Goal: Obtain resource: Download file/media

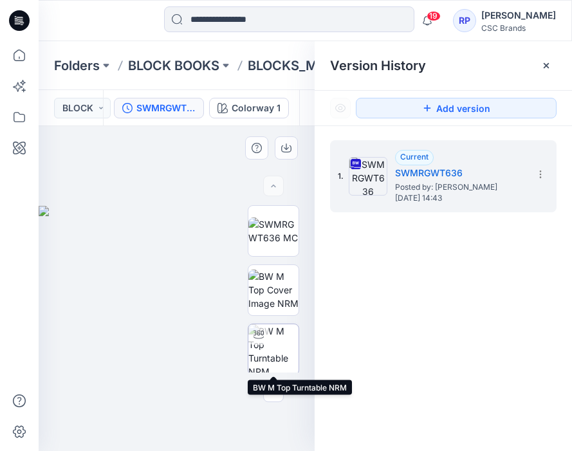
click at [279, 349] on img at bounding box center [274, 350] width 50 height 50
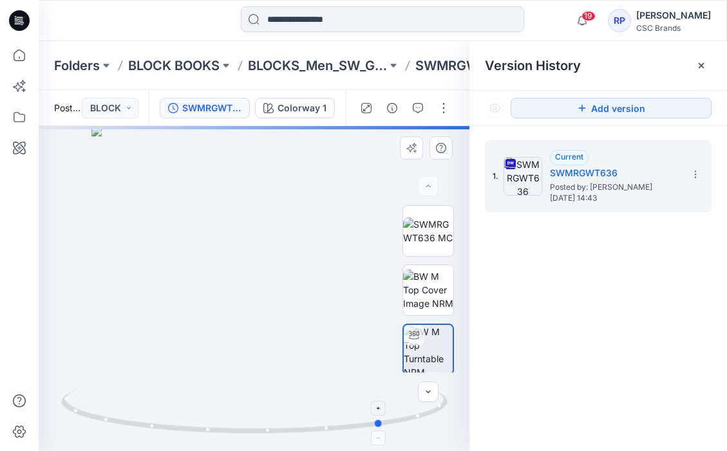
drag, startPoint x: 255, startPoint y: 435, endPoint x: 384, endPoint y: 431, distance: 128.9
click at [384, 431] on icon at bounding box center [256, 413] width 390 height 48
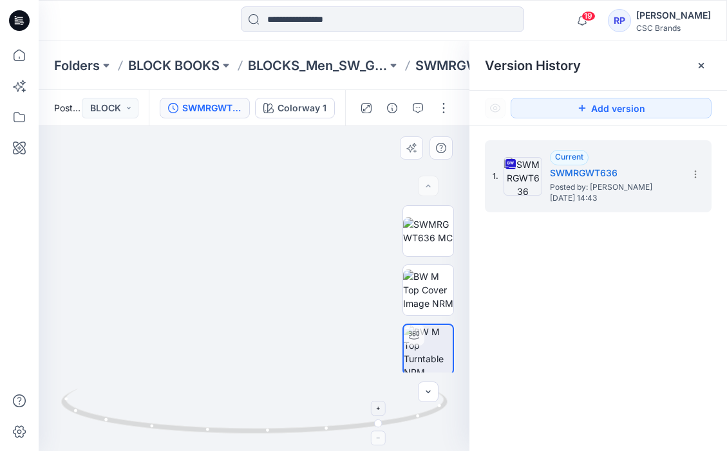
drag, startPoint x: 379, startPoint y: 408, endPoint x: 358, endPoint y: 408, distance: 20.6
click at [358, 408] on icon at bounding box center [256, 413] width 390 height 48
click at [381, 443] on foreignobject at bounding box center [379, 438] width 15 height 15
drag, startPoint x: 381, startPoint y: 424, endPoint x: 153, endPoint y: 406, distance: 229.3
click at [153, 406] on icon at bounding box center [256, 413] width 390 height 48
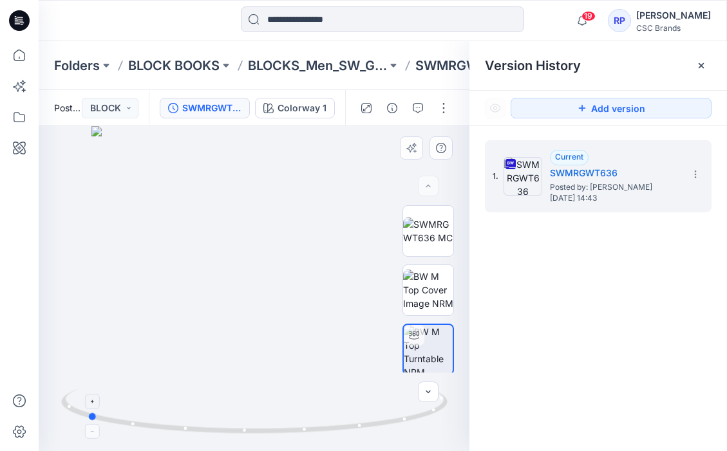
drag, startPoint x: 156, startPoint y: 430, endPoint x: 89, endPoint y: 411, distance: 70.1
click at [89, 411] on icon at bounding box center [256, 413] width 390 height 48
drag, startPoint x: 90, startPoint y: 419, endPoint x: 184, endPoint y: 440, distance: 96.3
click at [184, 437] on icon at bounding box center [256, 413] width 390 height 48
drag, startPoint x: 187, startPoint y: 432, endPoint x: 57, endPoint y: 417, distance: 130.4
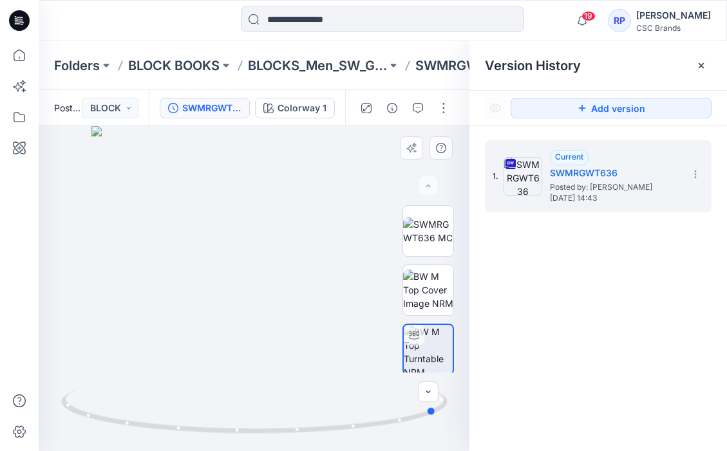
click at [57, 417] on div at bounding box center [254, 288] width 431 height 325
drag, startPoint x: 435, startPoint y: 415, endPoint x: 378, endPoint y: 439, distance: 61.5
click at [378, 437] on icon at bounding box center [256, 413] width 390 height 48
drag, startPoint x: 269, startPoint y: 435, endPoint x: 133, endPoint y: 443, distance: 136.1
click at [134, 442] on div at bounding box center [254, 419] width 386 height 64
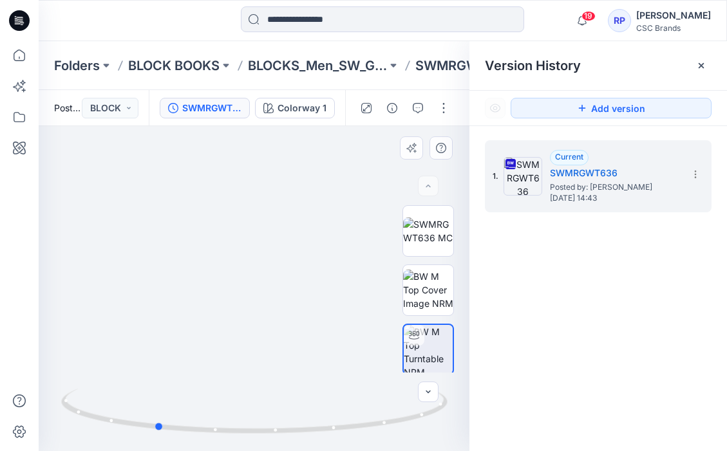
drag, startPoint x: 312, startPoint y: 431, endPoint x: 222, endPoint y: 442, distance: 90.9
click at [222, 442] on div at bounding box center [254, 419] width 386 height 64
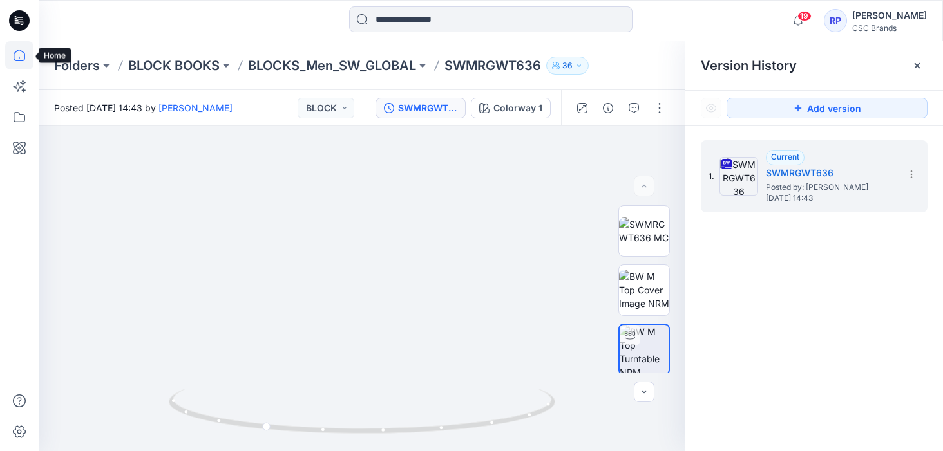
click at [19, 51] on icon at bounding box center [19, 55] width 28 height 28
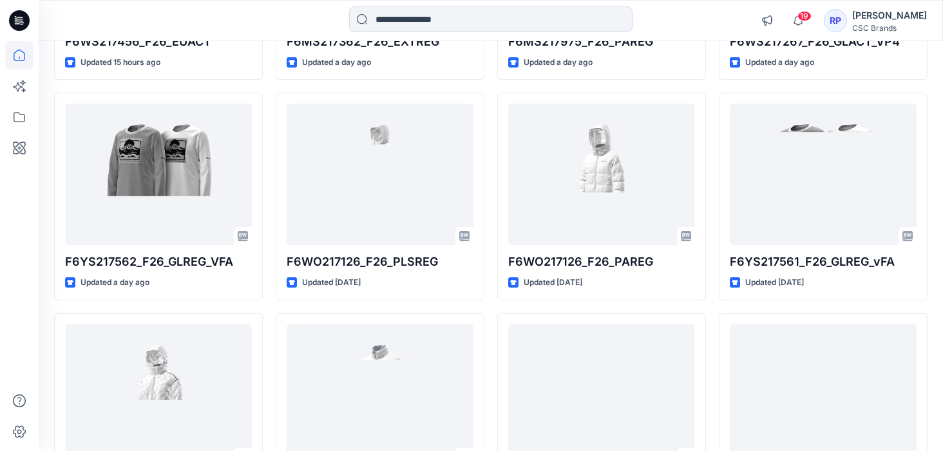
scroll to position [984, 0]
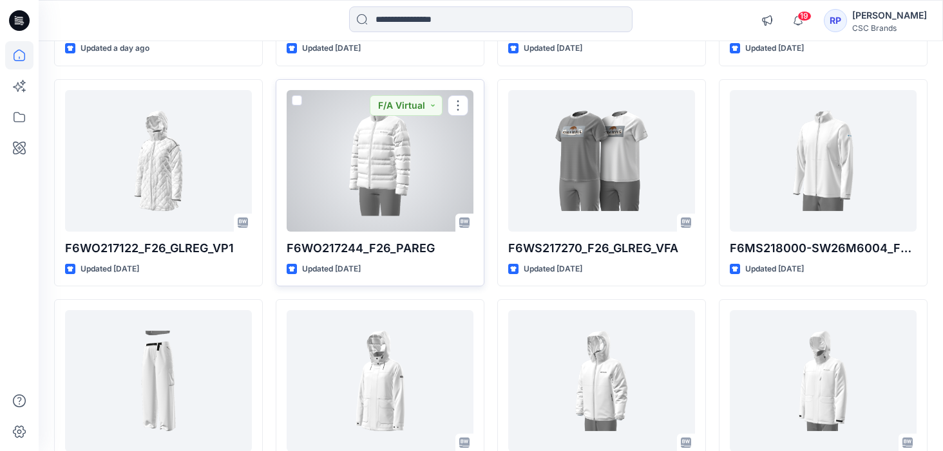
click at [350, 188] on div at bounding box center [380, 161] width 187 height 142
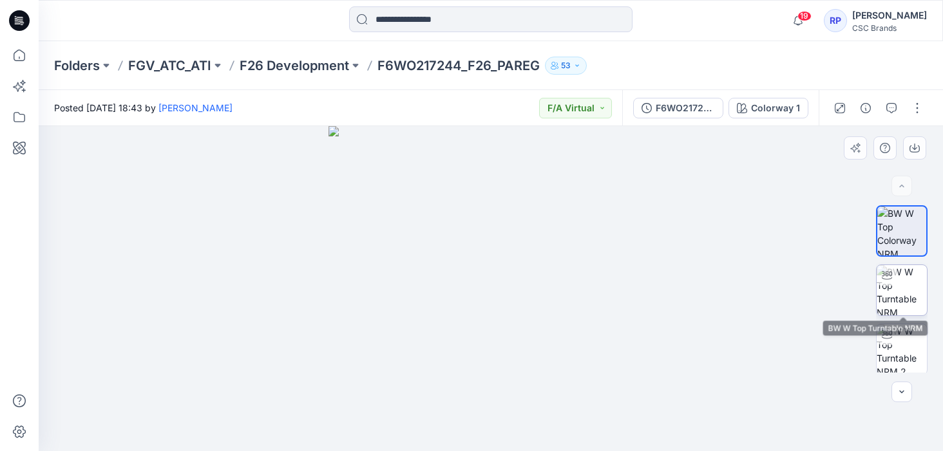
click at [572, 277] on div at bounding box center [886, 275] width 21 height 21
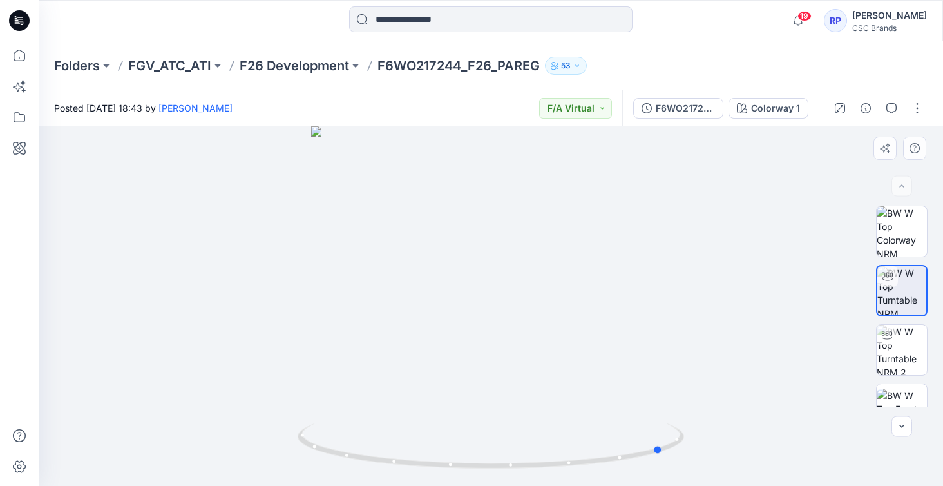
drag, startPoint x: 494, startPoint y: 463, endPoint x: 706, endPoint y: 440, distance: 213.8
click at [572, 440] on div at bounding box center [491, 305] width 904 height 359
click at [572, 361] on img at bounding box center [901, 350] width 50 height 50
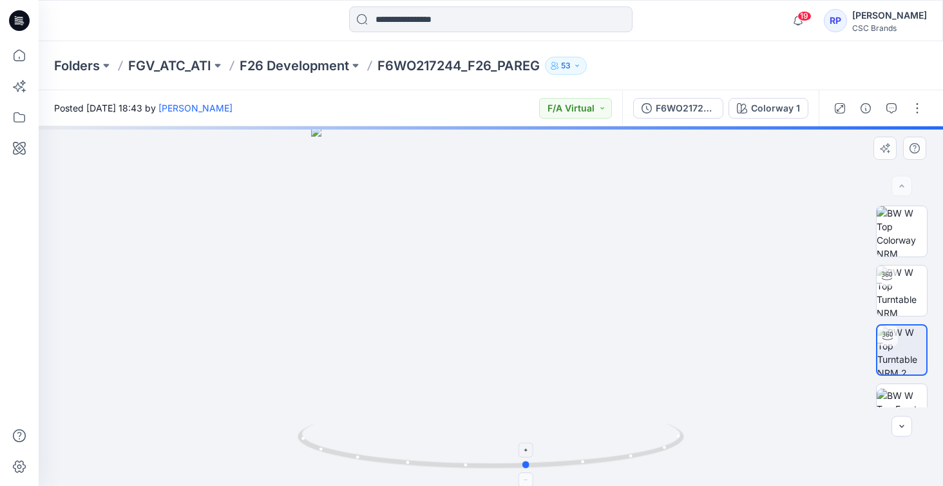
drag, startPoint x: 502, startPoint y: 465, endPoint x: 538, endPoint y: 466, distance: 35.4
click at [538, 451] on icon at bounding box center [493, 447] width 390 height 48
click at [572, 294] on img at bounding box center [901, 290] width 50 height 50
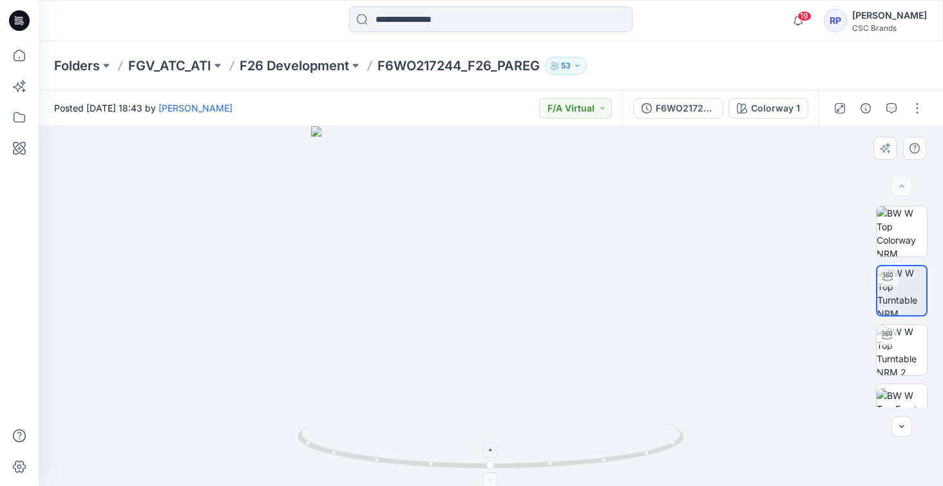
click at [551, 451] on icon at bounding box center [493, 447] width 390 height 48
drag, startPoint x: 544, startPoint y: 464, endPoint x: 719, endPoint y: 428, distance: 179.5
click at [572, 428] on div at bounding box center [491, 305] width 904 height 359
drag, startPoint x: 518, startPoint y: 466, endPoint x: 704, endPoint y: 433, distance: 188.5
click at [572, 433] on div at bounding box center [491, 305] width 904 height 359
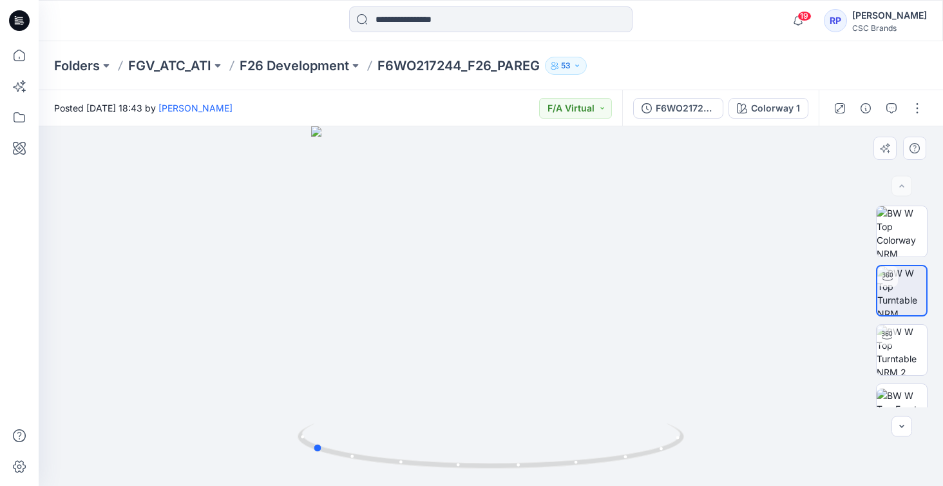
drag, startPoint x: 550, startPoint y: 466, endPoint x: 766, endPoint y: 415, distance: 222.3
click at [572, 416] on div at bounding box center [491, 305] width 904 height 359
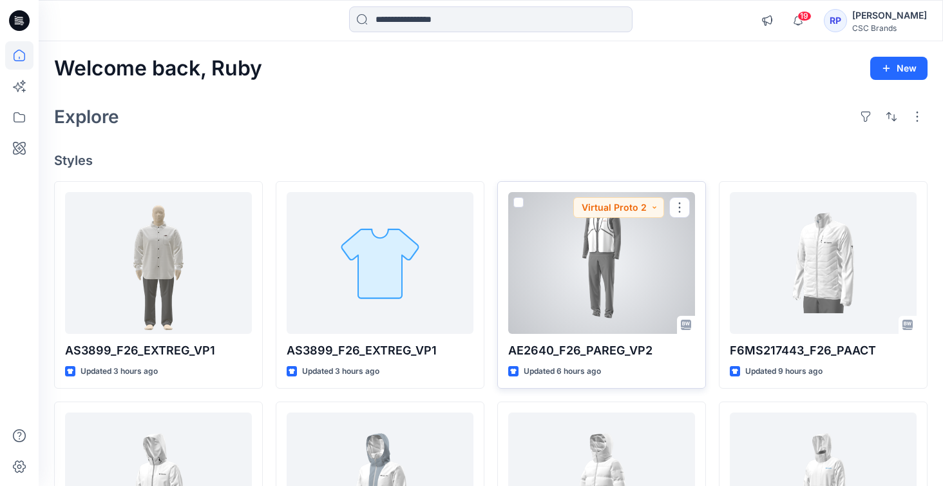
click at [554, 299] on div at bounding box center [601, 263] width 187 height 142
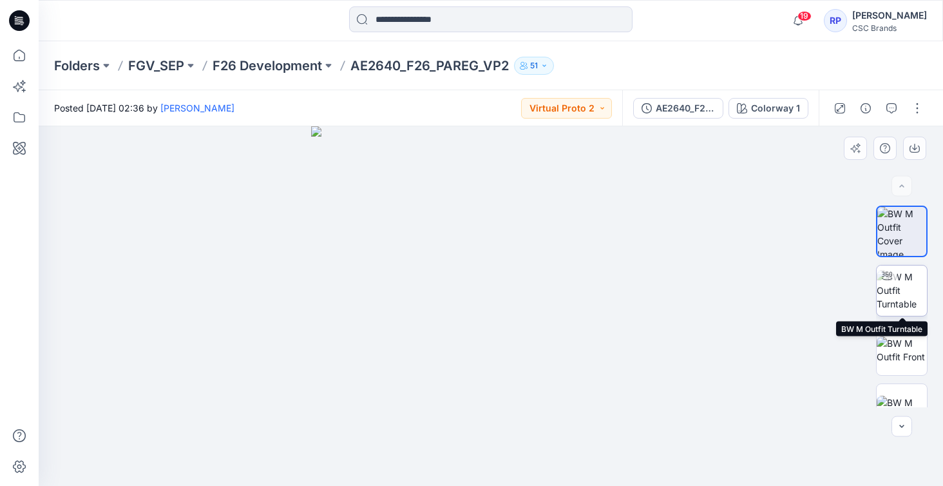
click at [572, 290] on img at bounding box center [901, 290] width 50 height 41
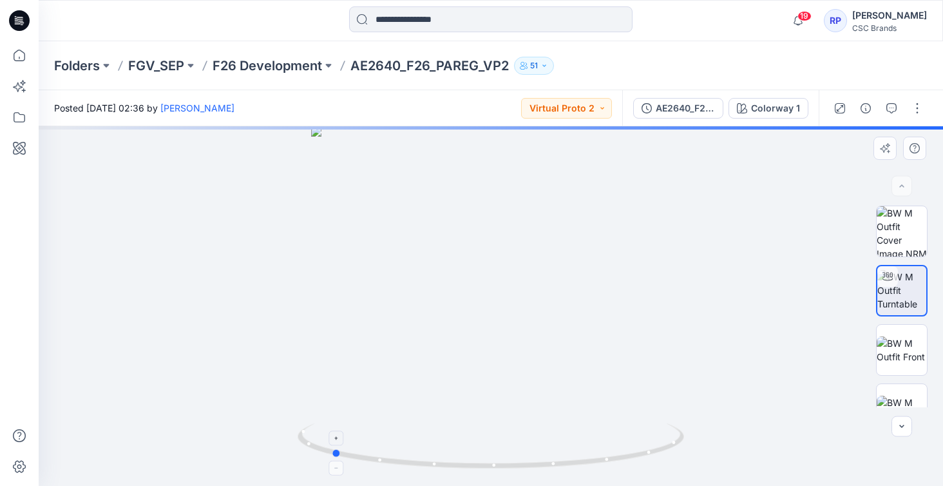
drag, startPoint x: 489, startPoint y: 466, endPoint x: 308, endPoint y: 451, distance: 181.6
click at [308, 451] on icon at bounding box center [493, 447] width 390 height 48
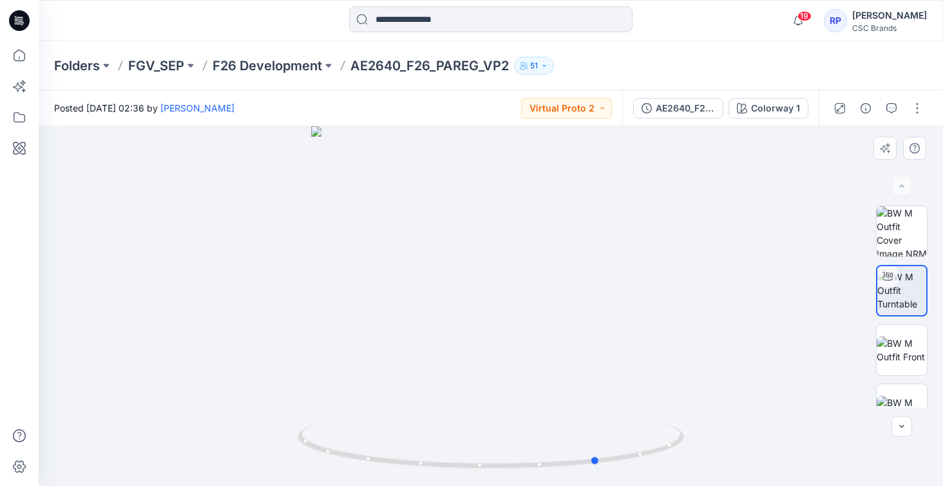
drag, startPoint x: 506, startPoint y: 465, endPoint x: 294, endPoint y: 452, distance: 212.9
click at [294, 451] on div at bounding box center [491, 305] width 904 height 359
drag, startPoint x: 549, startPoint y: 466, endPoint x: 730, endPoint y: 395, distance: 194.3
click at [572, 395] on div at bounding box center [491, 305] width 904 height 359
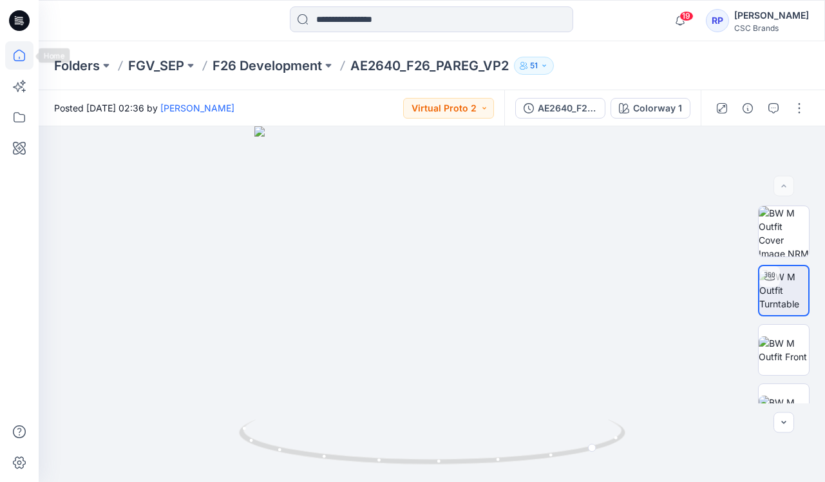
click at [18, 53] on icon at bounding box center [19, 55] width 28 height 28
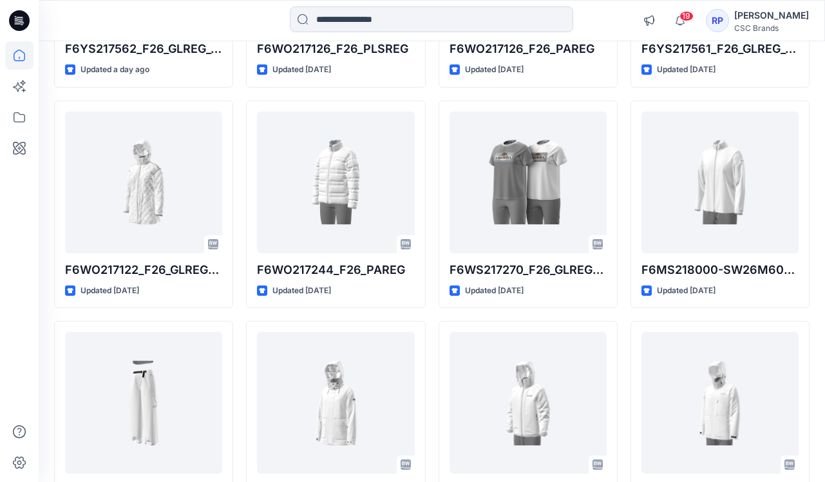
scroll to position [966, 0]
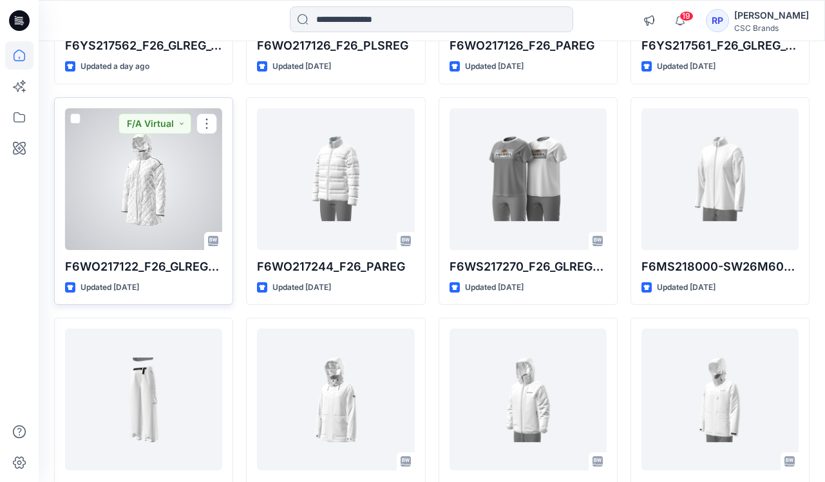
click at [135, 198] on div at bounding box center [143, 179] width 157 height 142
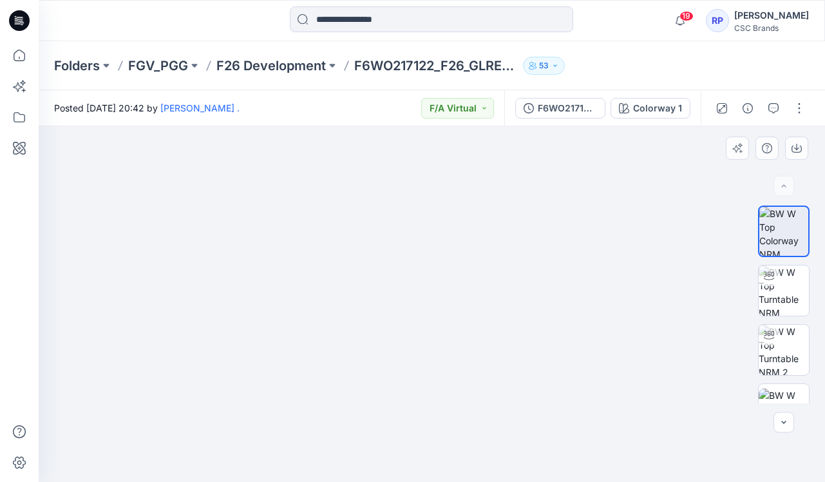
drag, startPoint x: 441, startPoint y: 366, endPoint x: 475, endPoint y: 286, distance: 86.8
click at [475, 287] on img at bounding box center [431, 284] width 395 height 395
click at [572, 301] on img at bounding box center [784, 290] width 50 height 50
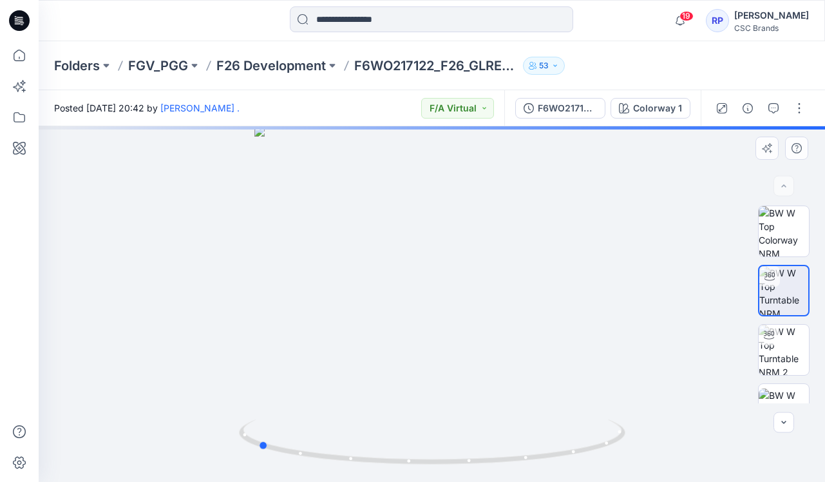
drag, startPoint x: 431, startPoint y: 464, endPoint x: 229, endPoint y: 448, distance: 203.4
click at [229, 448] on div at bounding box center [432, 303] width 786 height 355
drag, startPoint x: 473, startPoint y: 462, endPoint x: 262, endPoint y: 371, distance: 230.2
click at [262, 372] on div at bounding box center [432, 303] width 786 height 355
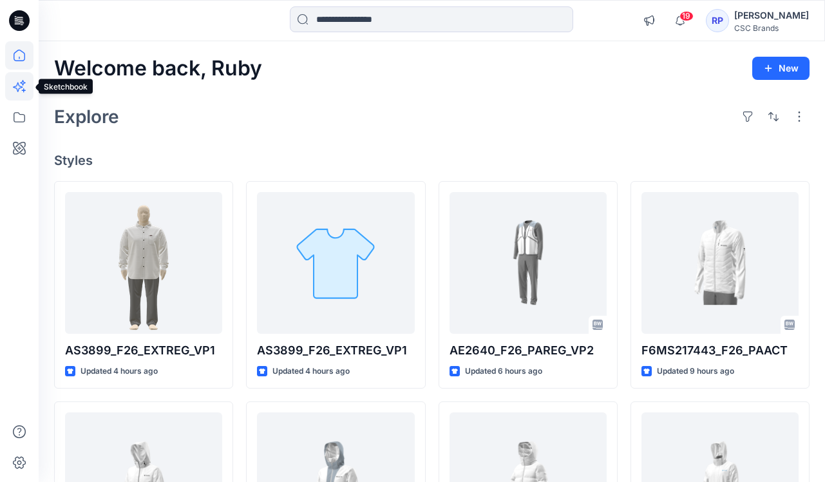
click at [18, 85] on icon at bounding box center [19, 86] width 28 height 28
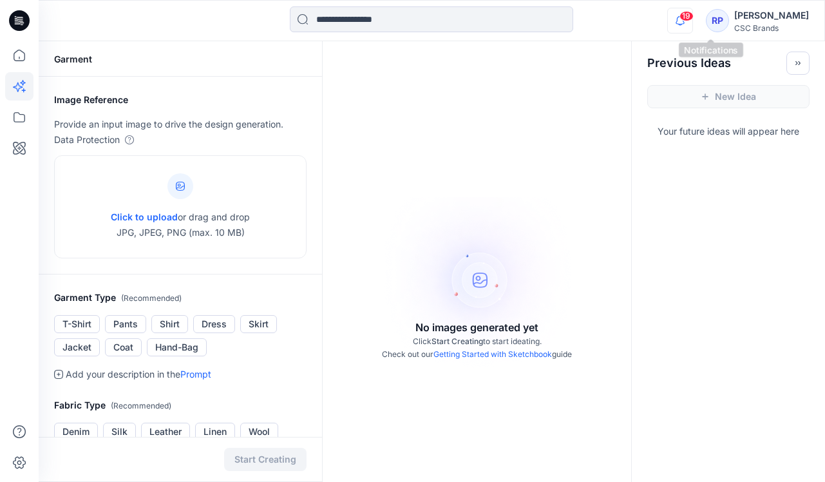
click at [572, 22] on icon "button" at bounding box center [680, 21] width 24 height 26
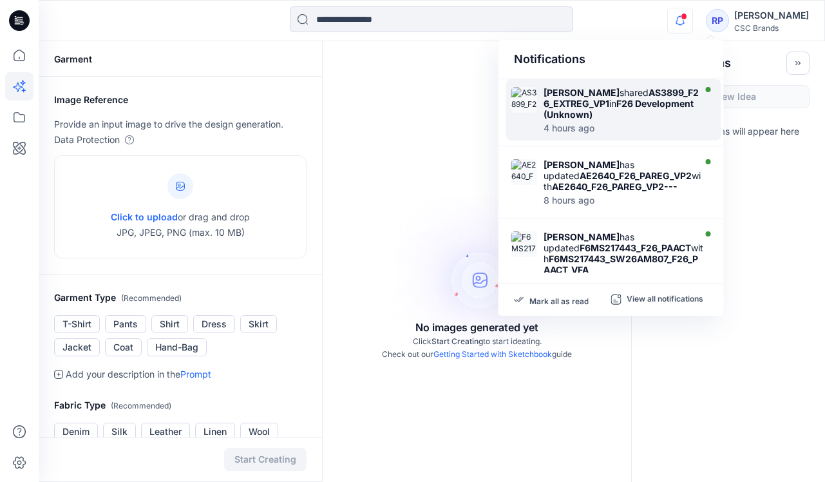
click at [572, 108] on strong "AS3899_F26_EXTREG_VP1" at bounding box center [621, 98] width 155 height 22
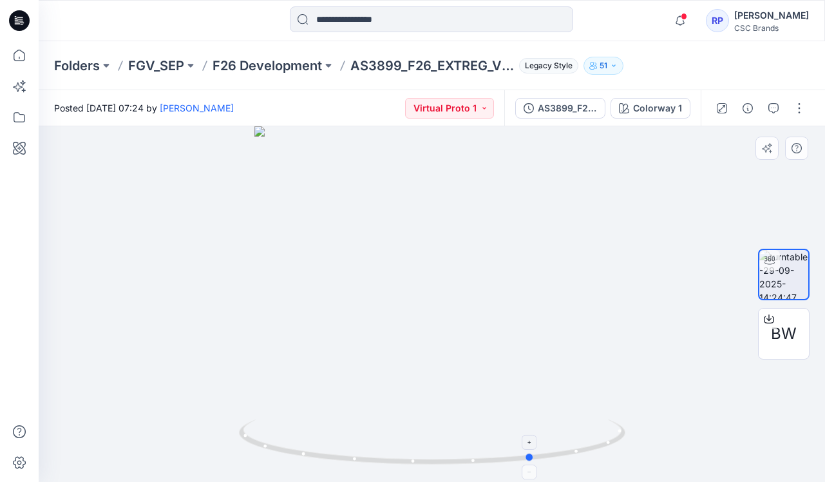
drag, startPoint x: 448, startPoint y: 464, endPoint x: 569, endPoint y: 455, distance: 120.8
click at [572, 451] on icon at bounding box center [434, 443] width 390 height 48
click at [572, 325] on div at bounding box center [769, 318] width 21 height 21
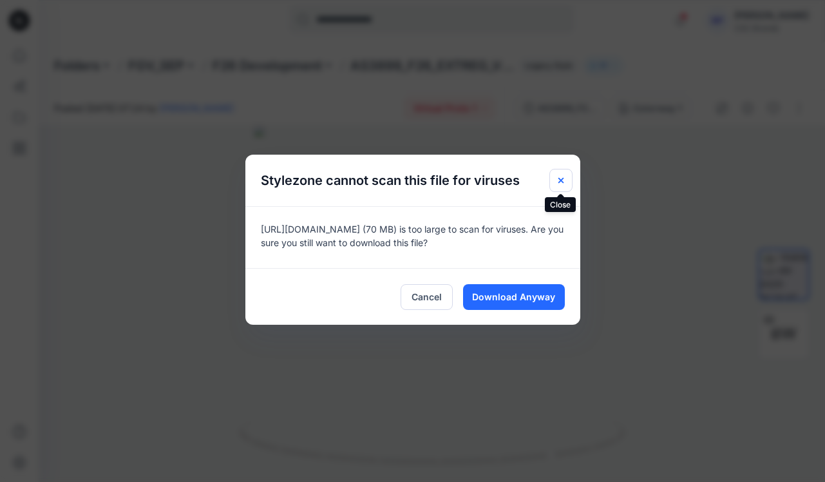
click at [565, 176] on icon "Close" at bounding box center [561, 180] width 10 height 10
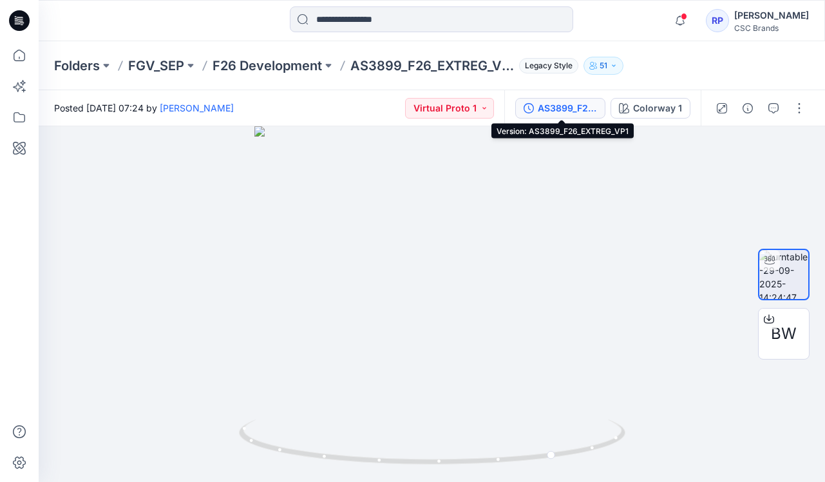
click at [538, 109] on button "AS3899_F26_EXTREG_VP1" at bounding box center [560, 108] width 90 height 21
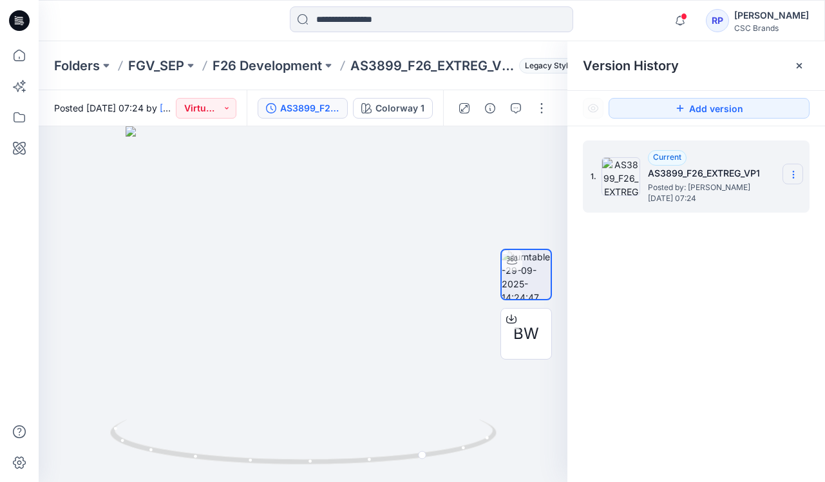
click at [572, 178] on section at bounding box center [792, 174] width 21 height 21
click at [572, 277] on div "1. Current AS3899_F26_EXTREG_VP1 Posted by: [PERSON_NAME] [DATE] 07:24" at bounding box center [696, 313] width 258 height 374
click at [538, 327] on span "BW" at bounding box center [526, 333] width 26 height 23
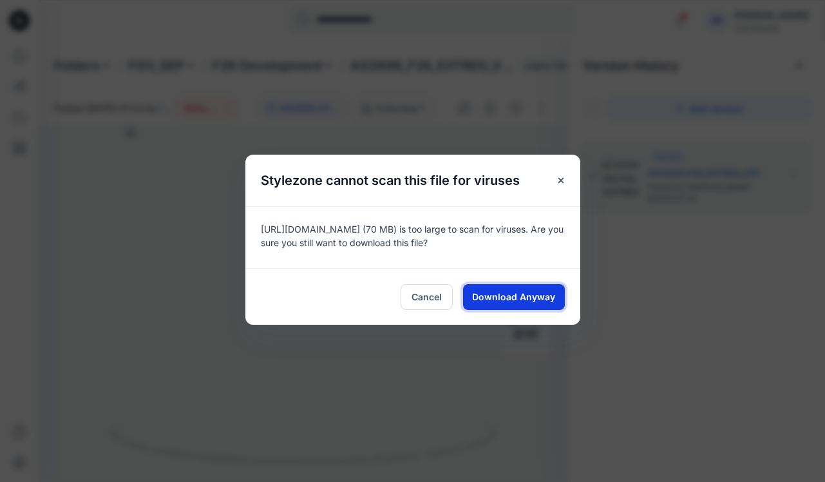
click at [542, 294] on span "Download Anyway" at bounding box center [513, 297] width 83 height 14
